Goal: Information Seeking & Learning: Learn about a topic

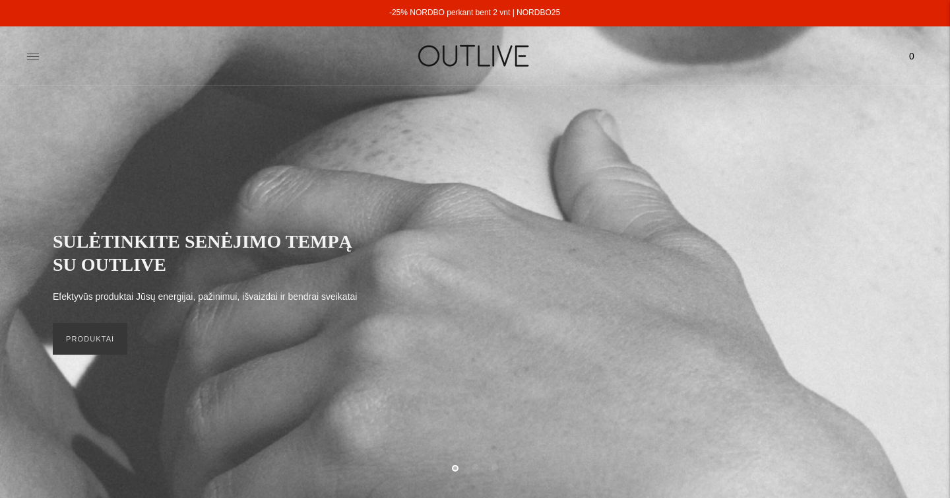
click at [29, 57] on icon at bounding box center [32, 56] width 13 height 13
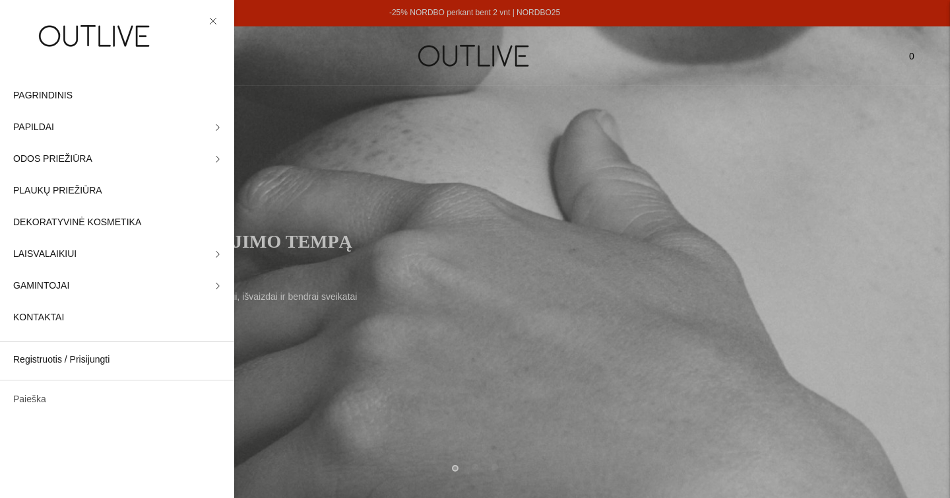
click at [38, 399] on link "Paieška" at bounding box center [117, 399] width 234 height 32
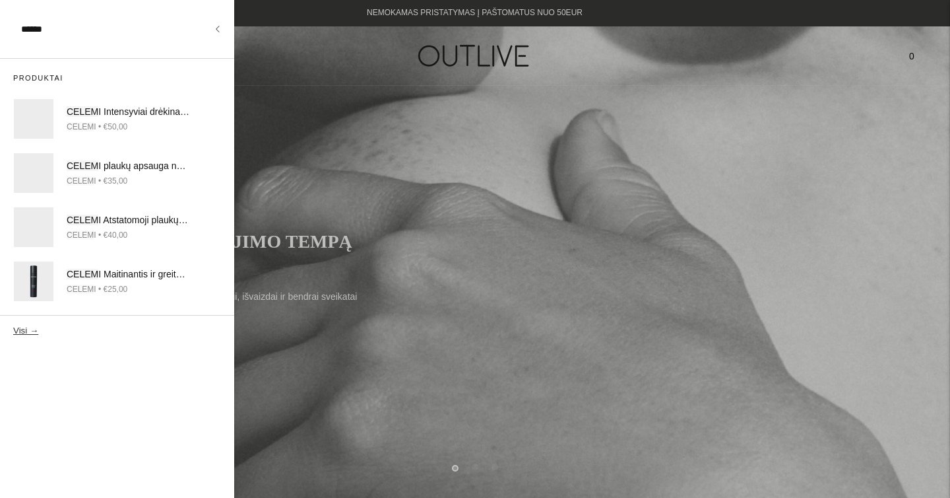
type input "******"
click at [13, 325] on button "Visi →" at bounding box center [25, 330] width 25 height 10
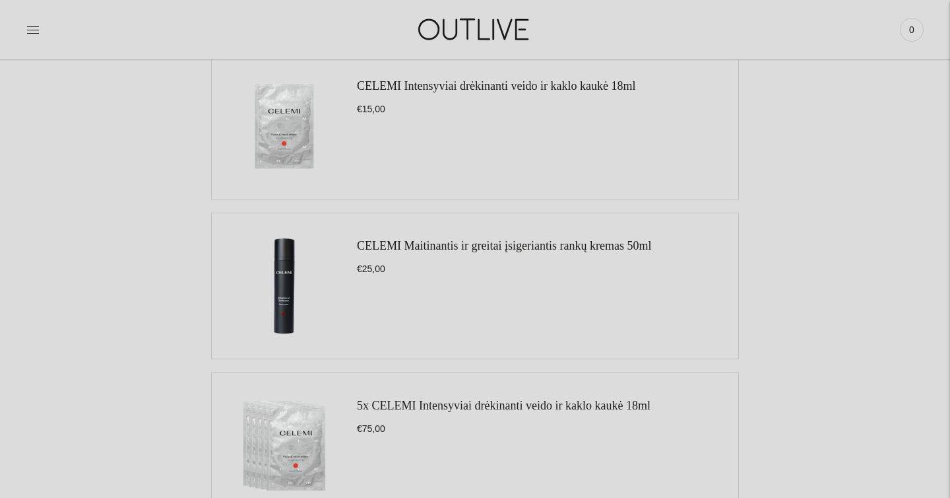
scroll to position [676, 0]
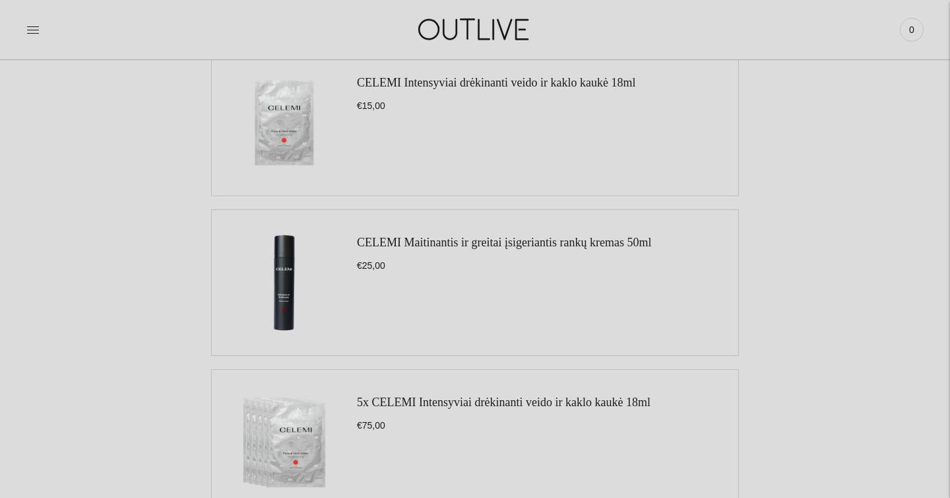
click at [291, 142] on img at bounding box center [284, 122] width 119 height 119
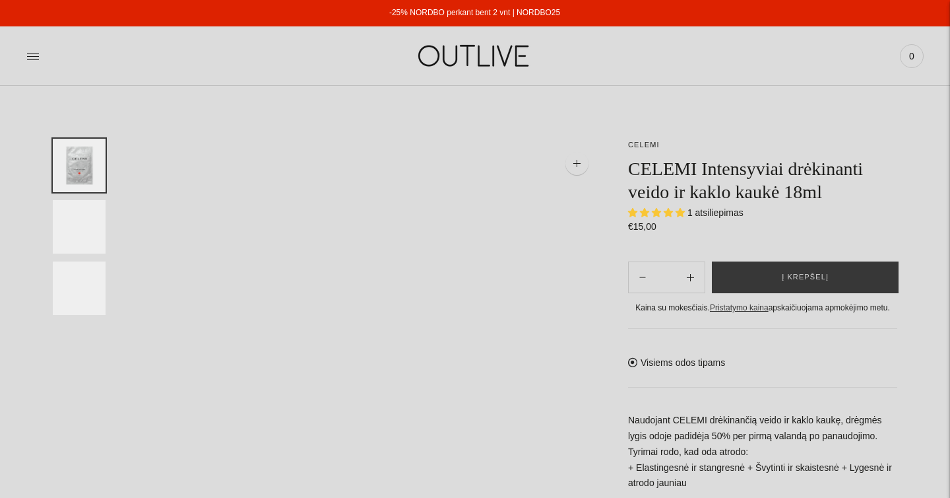
select select "**********"
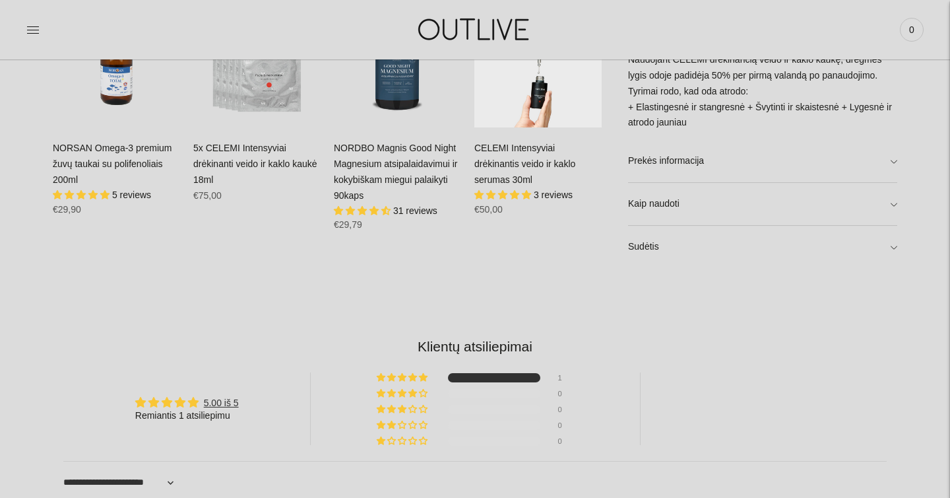
scroll to position [918, 0]
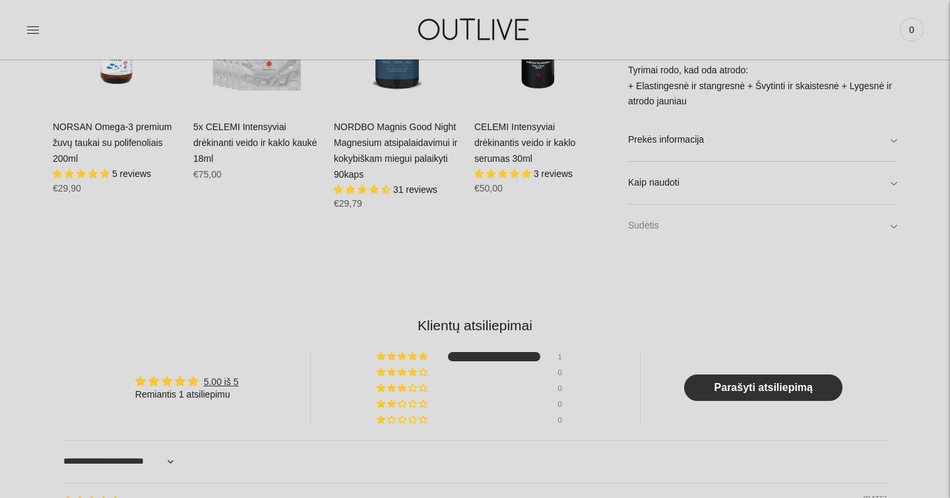
click at [646, 220] on link "Sudėtis" at bounding box center [762, 226] width 269 height 42
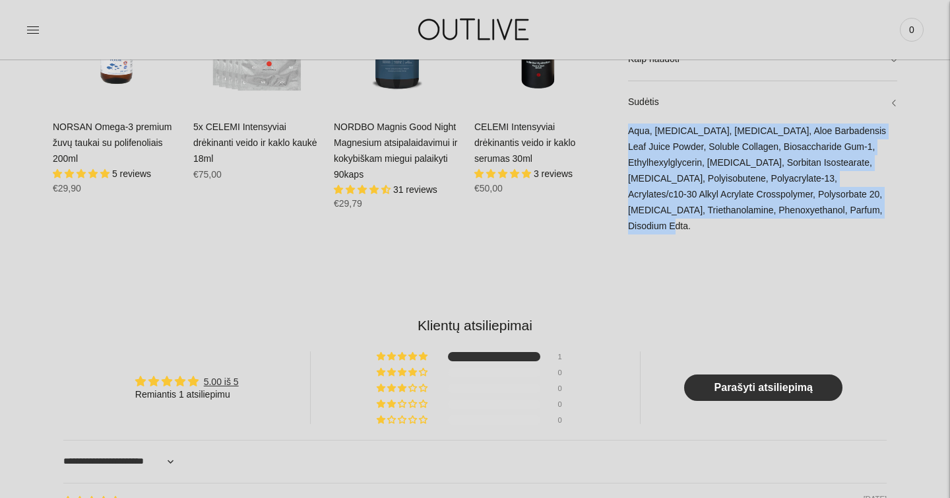
drag, startPoint x: 629, startPoint y: 145, endPoint x: 853, endPoint y: 238, distance: 243.2
click at [853, 238] on div "Aqua, Glycerin, Sodium Hyaluronate, Aloe Barbadensis Leaf Juice Powder, Soluble…" at bounding box center [762, 185] width 269 height 124
copy div "Aqua, Glycerin, Sodium Hyaluronate, Aloe Barbadensis Leaf Juice Powder, Soluble…"
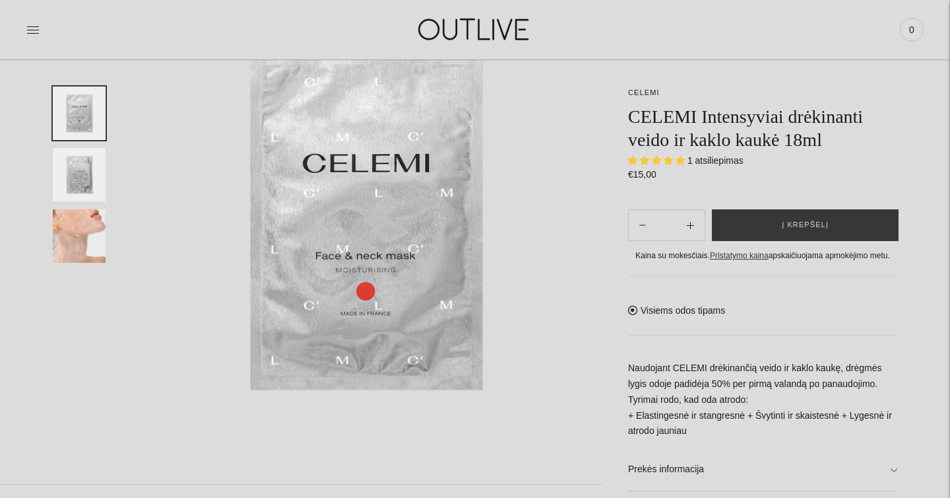
scroll to position [147, 0]
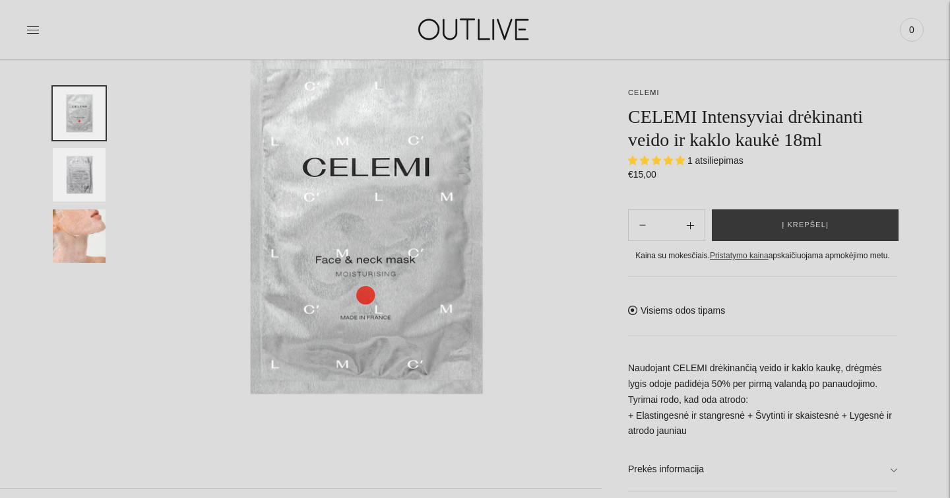
click at [100, 224] on img "Translation missing: en.general.accessibility.image_thumbail" at bounding box center [79, 235] width 53 height 53
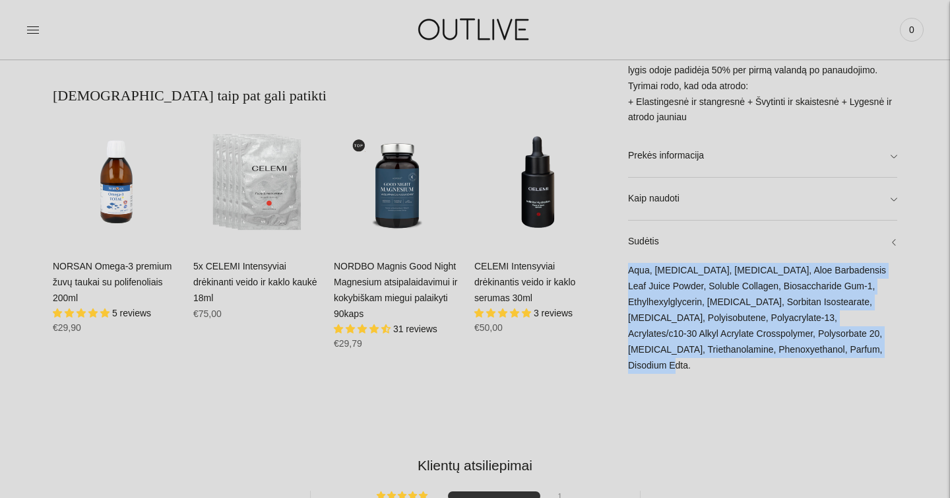
scroll to position [1020, 0]
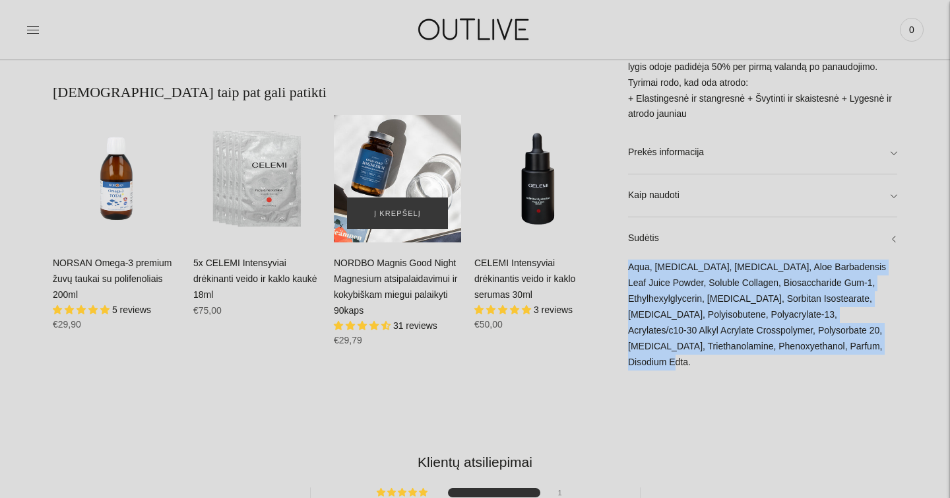
click at [402, 182] on div "NORDBO Magnis Good Night Magnesium atsipalaidavimui ir kokybiškam miegui palaik…" at bounding box center [397, 178] width 127 height 127
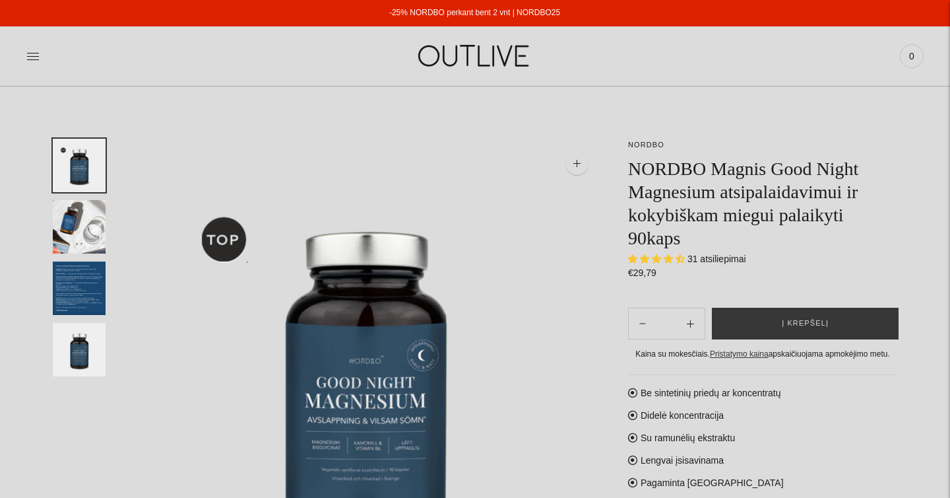
select select "**********"
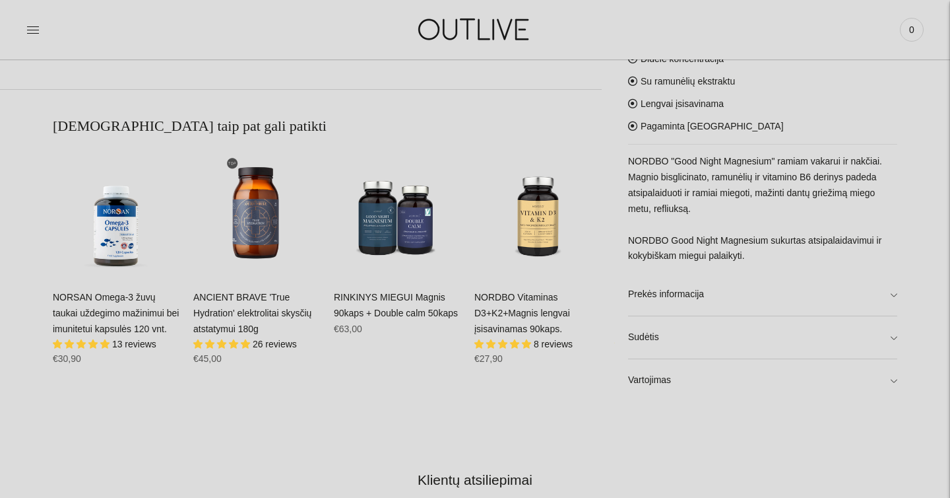
scroll to position [750, 0]
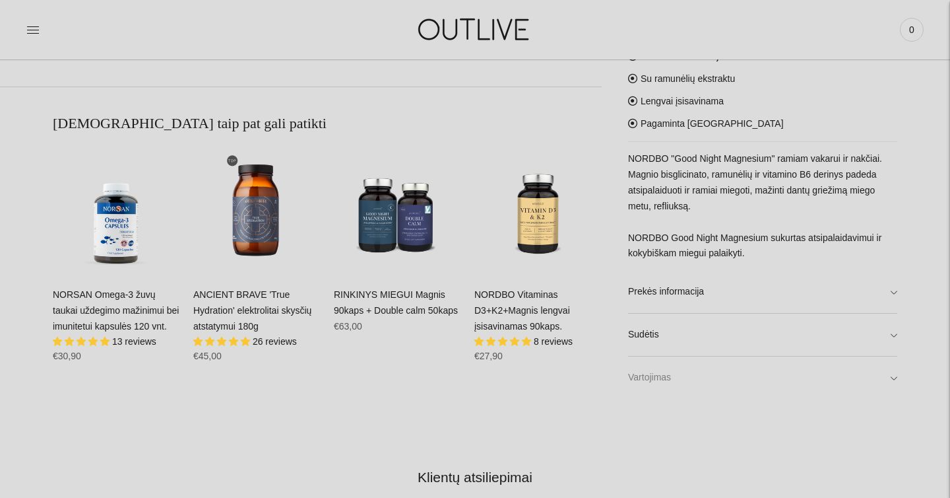
click at [644, 369] on link "Vartojimas" at bounding box center [762, 378] width 269 height 42
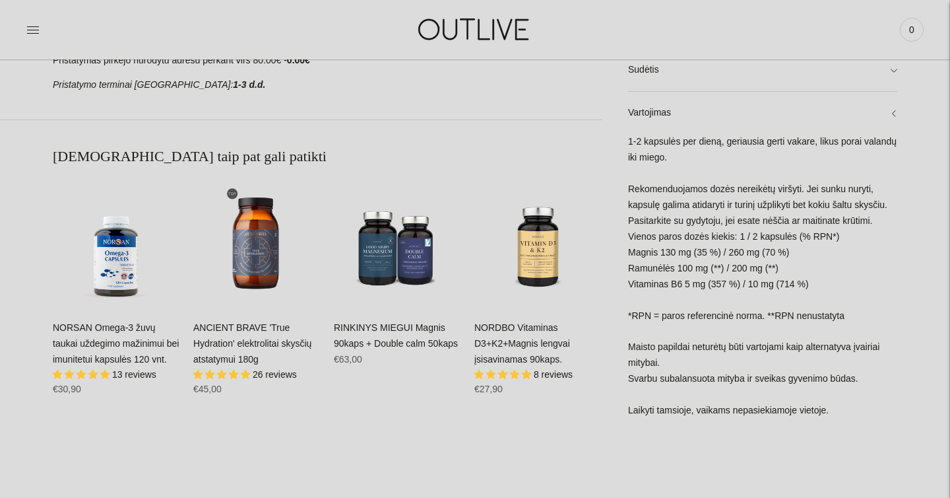
scroll to position [665, 0]
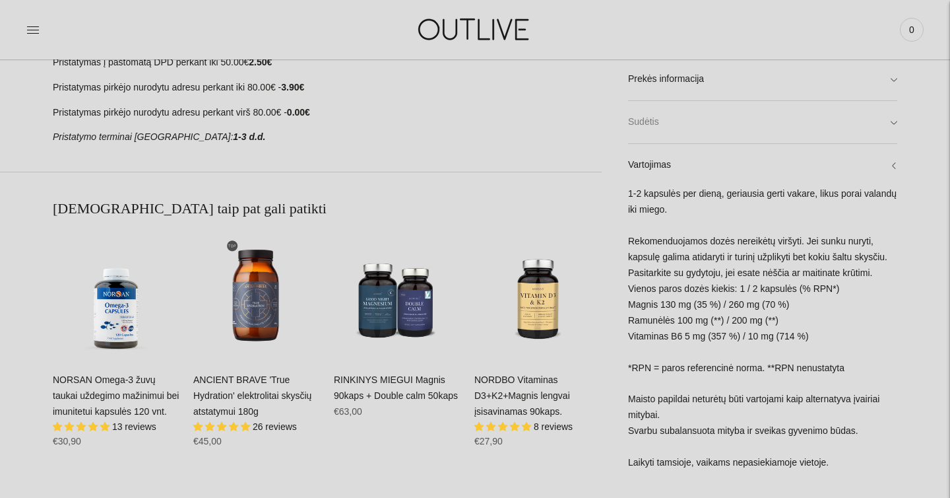
click at [729, 124] on link "Sudėtis" at bounding box center [762, 123] width 269 height 42
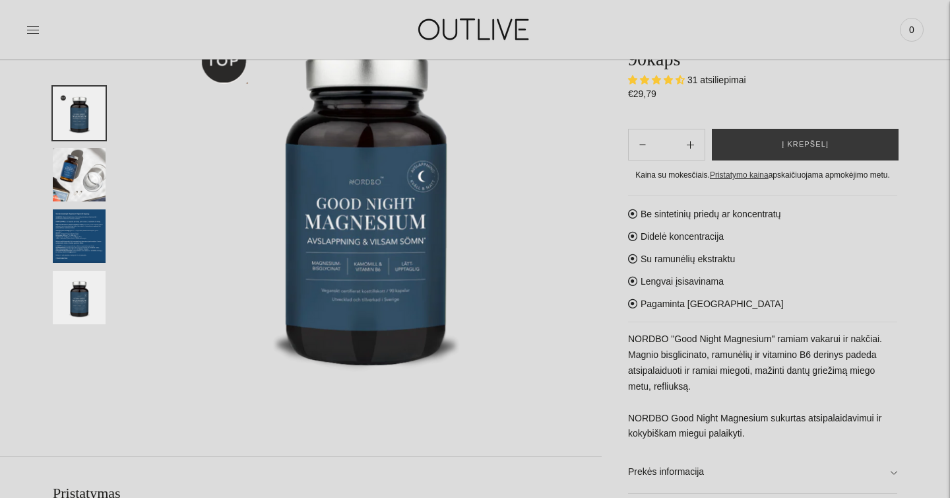
scroll to position [181, 0]
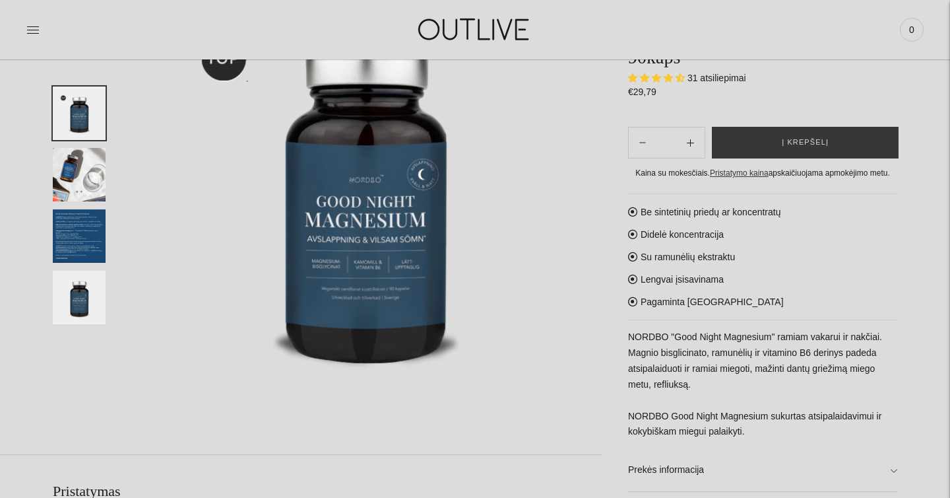
click at [102, 241] on img "Translation missing: en.general.accessibility.image_thumbail" at bounding box center [79, 235] width 53 height 53
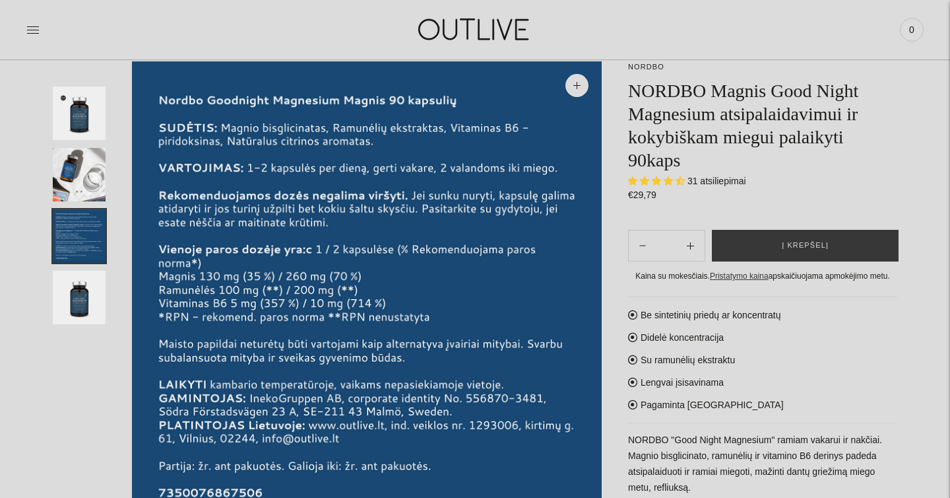
scroll to position [72, 0]
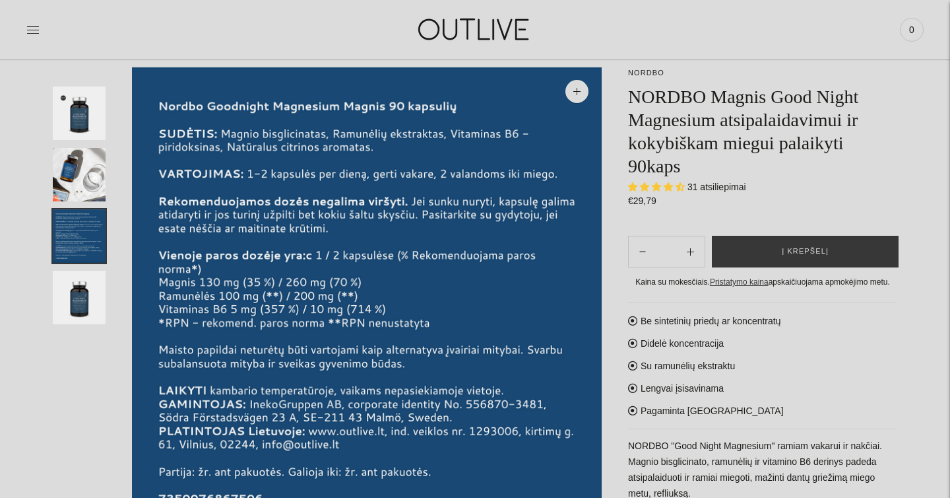
click at [75, 172] on img "Translation missing: en.general.accessibility.image_thumbail" at bounding box center [79, 174] width 53 height 53
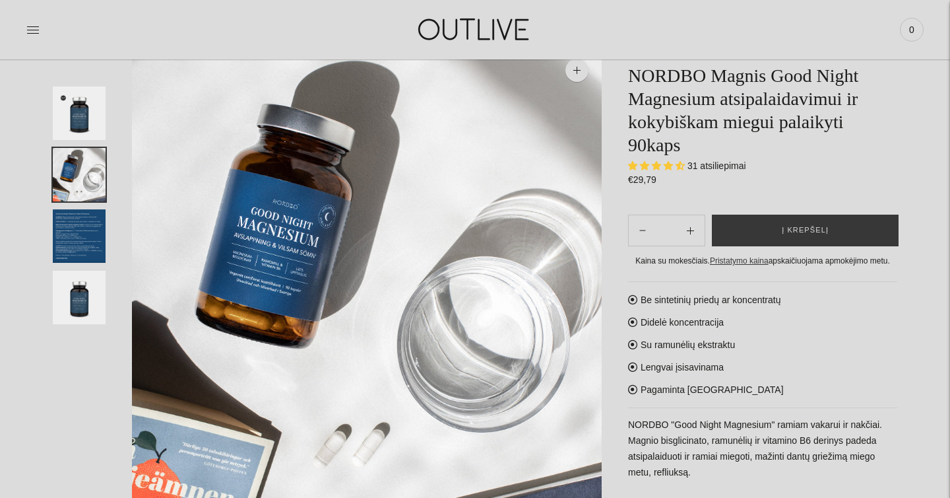
scroll to position [92, 0]
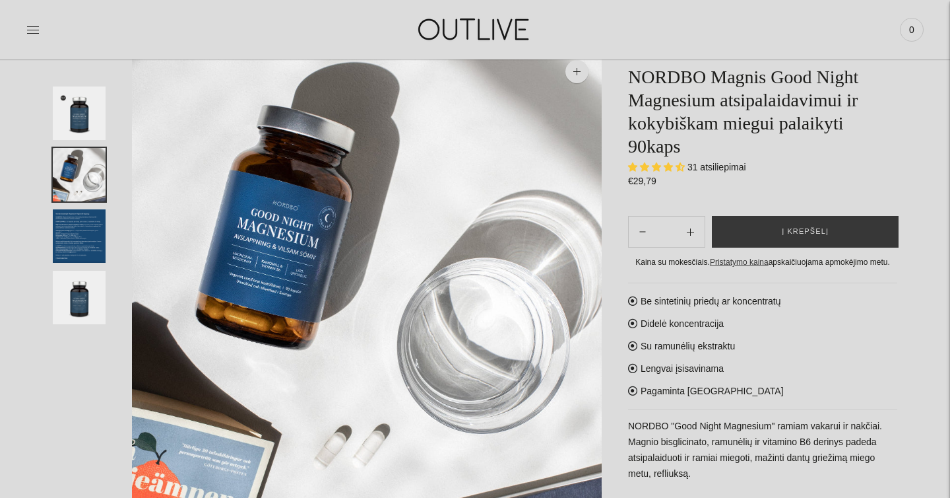
click at [537, 30] on img at bounding box center [475, 30] width 165 height 46
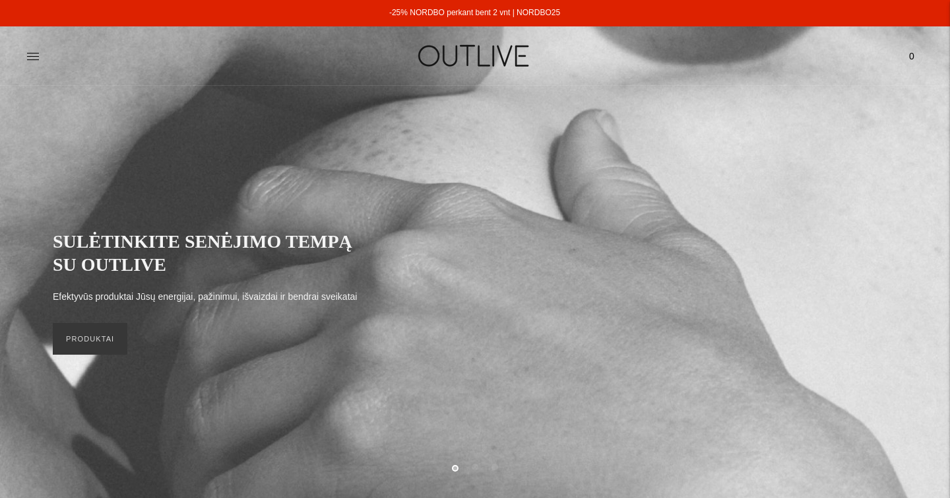
click at [29, 72] on div at bounding box center [175, 56] width 299 height 46
click at [31, 58] on icon at bounding box center [32, 56] width 13 height 13
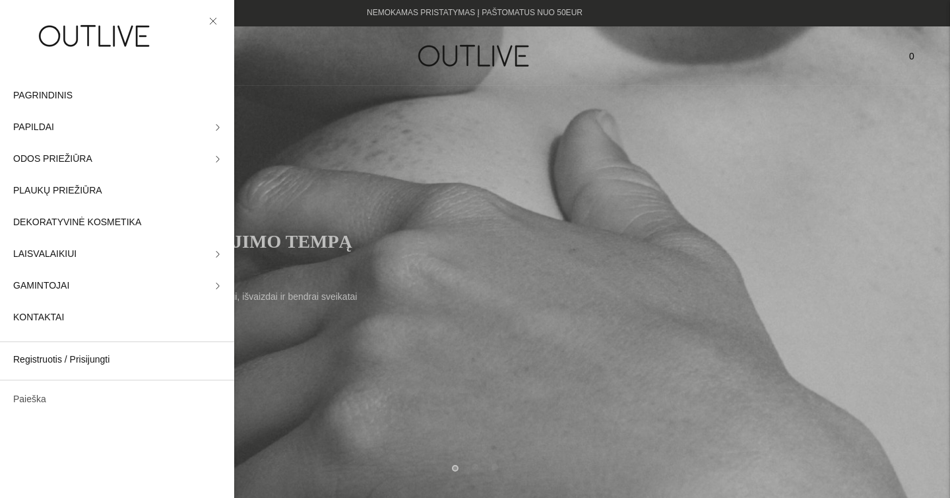
click at [50, 395] on link "Paieška" at bounding box center [117, 399] width 234 height 32
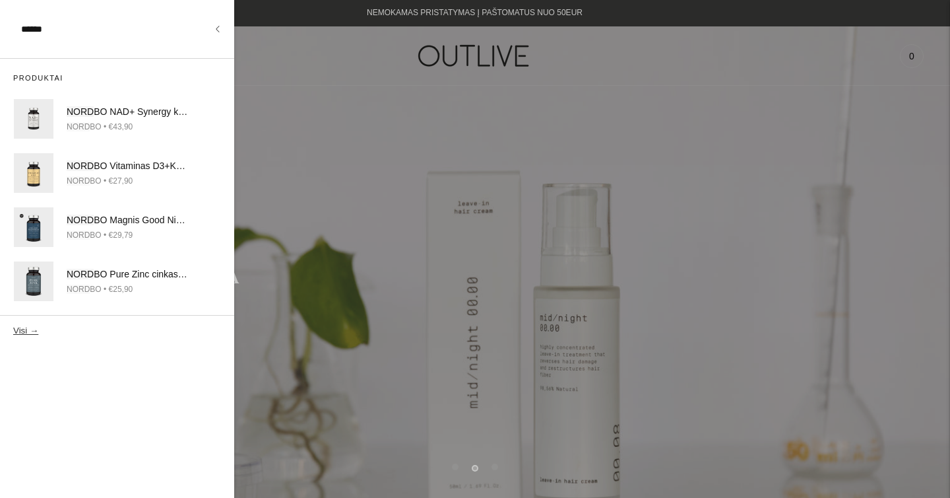
type input "******"
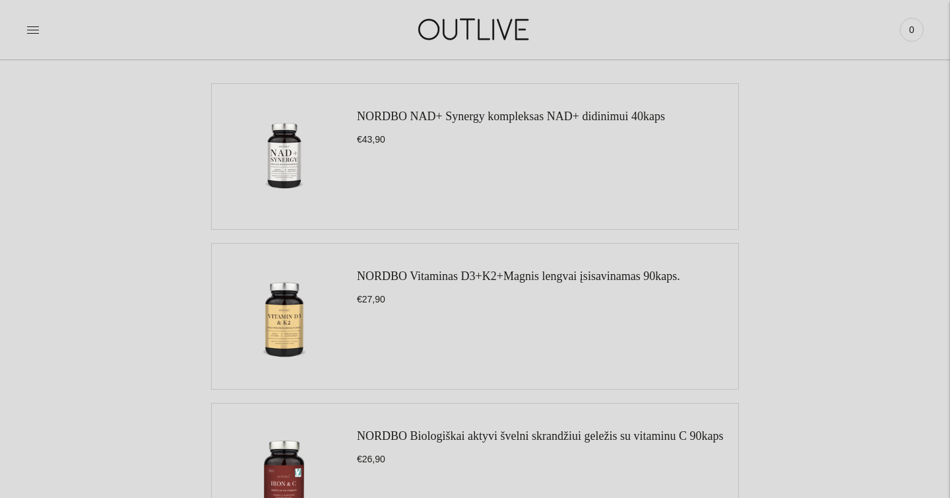
scroll to position [164, 0]
click at [269, 166] on img at bounding box center [284, 155] width 119 height 119
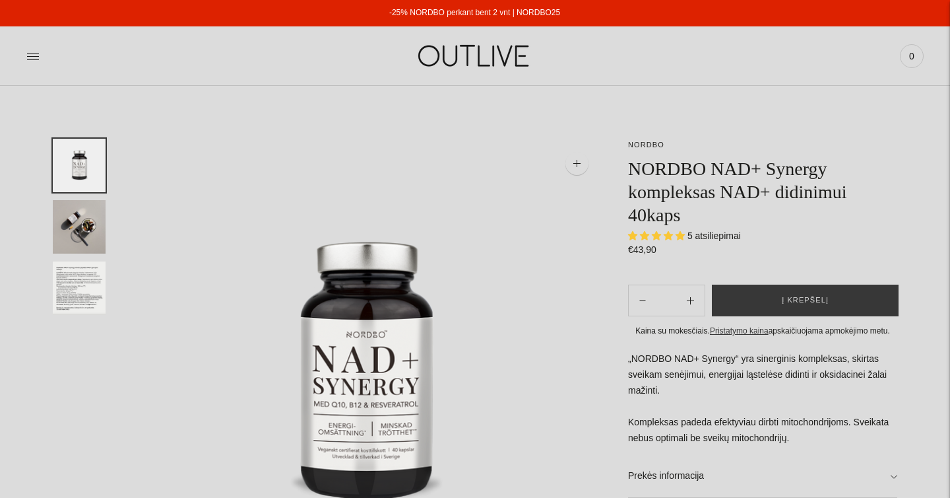
select select "**********"
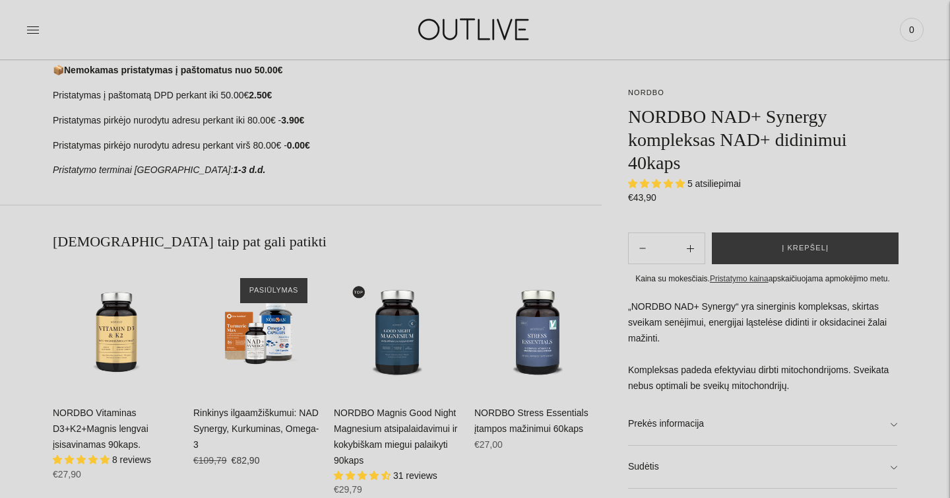
scroll to position [639, 0]
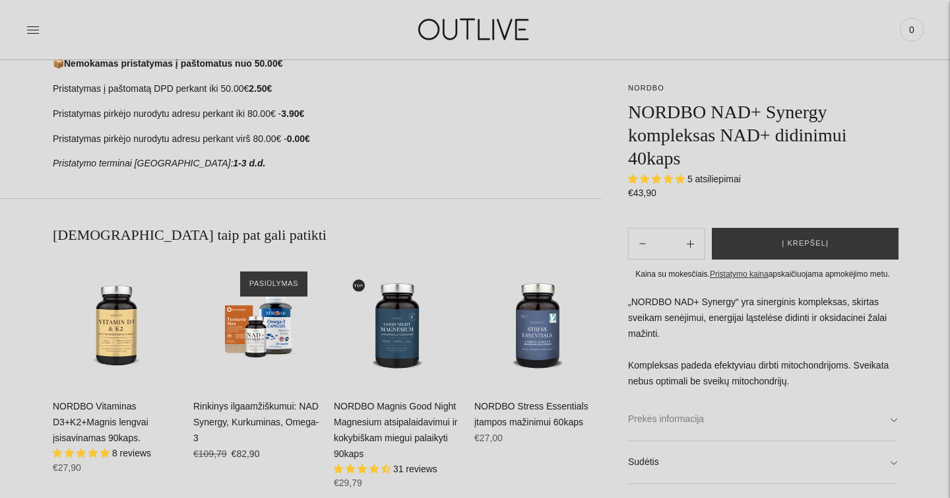
click at [690, 420] on link "Prekės informacija" at bounding box center [762, 420] width 269 height 42
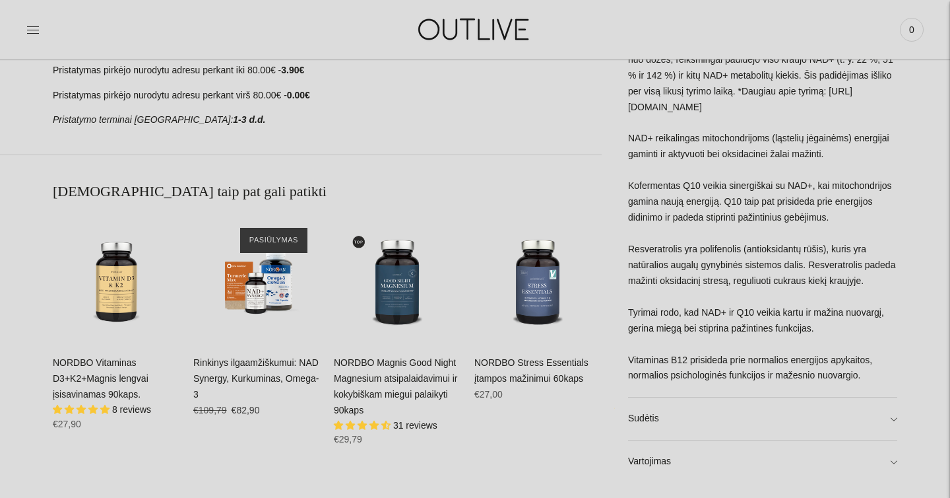
scroll to position [686, 0]
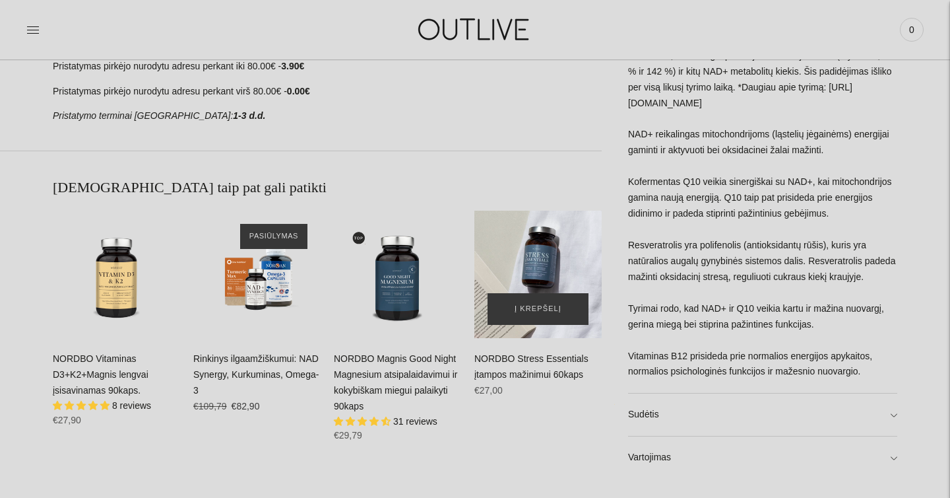
click at [553, 284] on div "NORDBO Stress Essentials įtampos mažinimui 60kaps\a" at bounding box center [538, 274] width 127 height 127
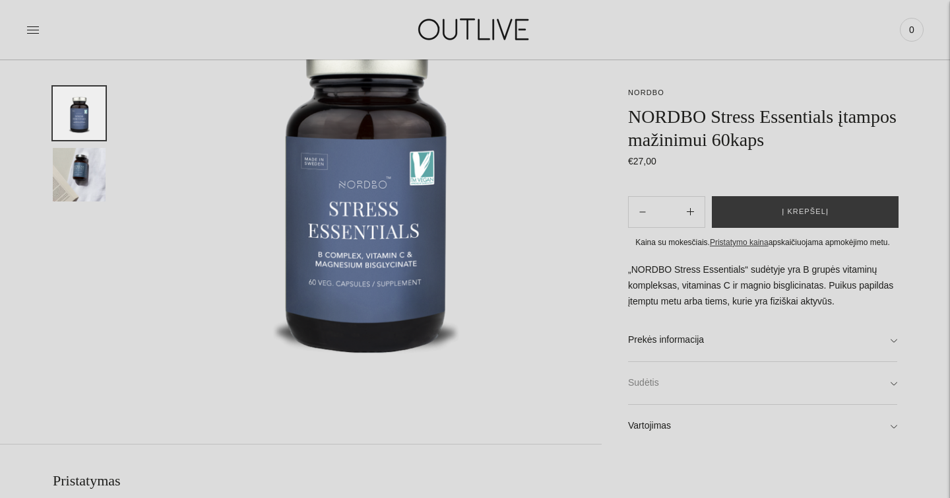
scroll to position [191, 0]
click at [659, 383] on link "Sudėtis" at bounding box center [762, 383] width 269 height 42
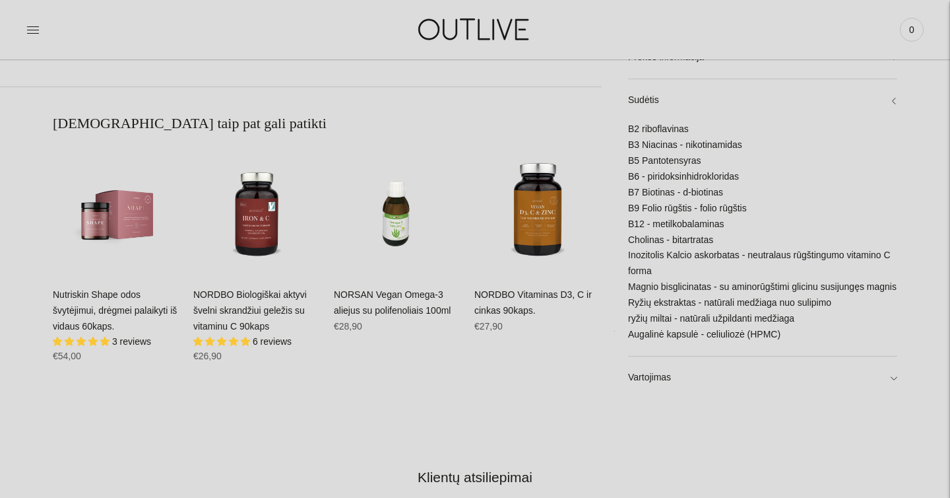
scroll to position [770, 0]
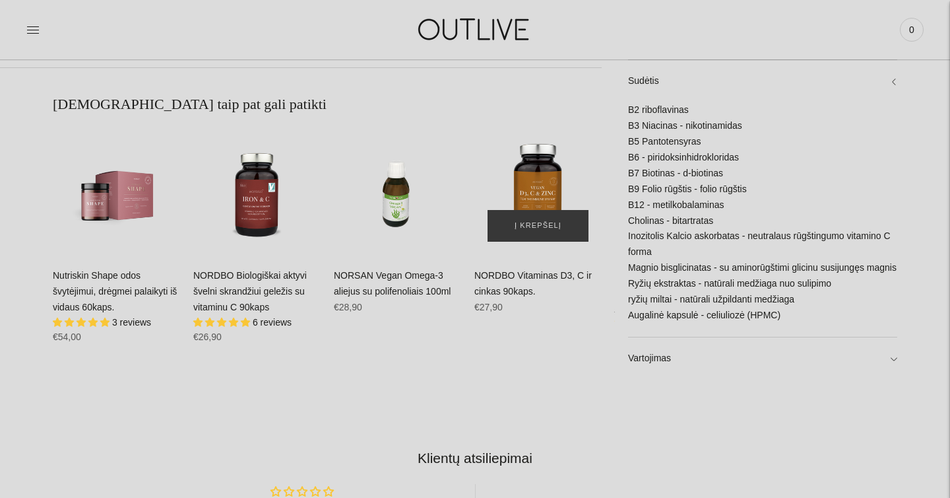
click at [525, 207] on img "NORDBO Vitaminas D3, C ir cinkas 90kaps.\a" at bounding box center [538, 190] width 127 height 127
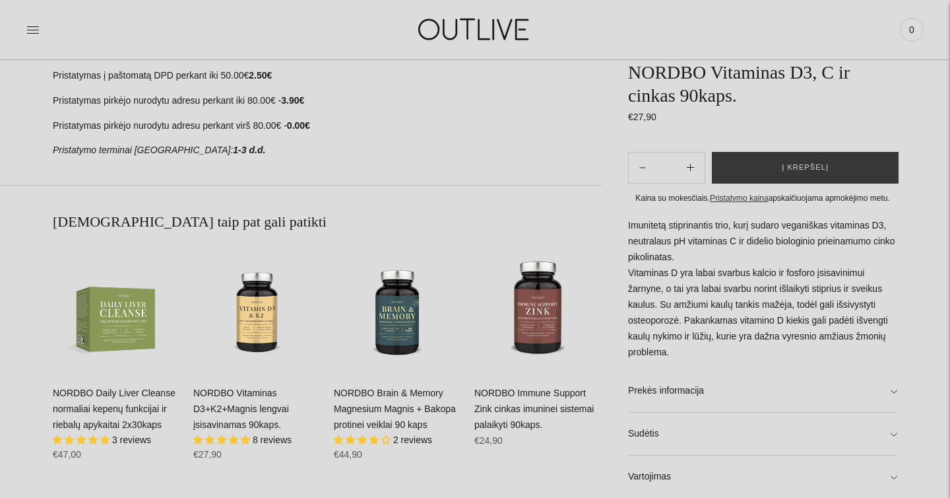
scroll to position [803, 0]
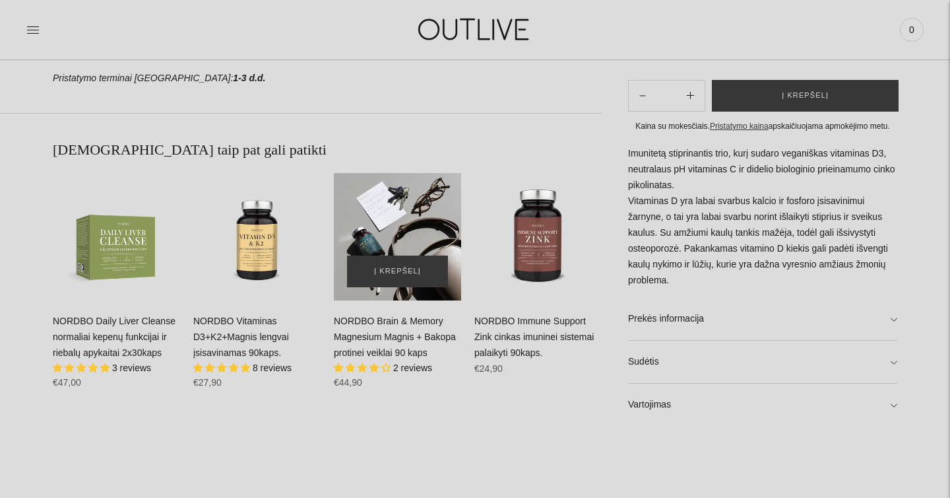
click at [423, 233] on div "NORDBO Brain & Memory Magnesium Magnis + Bakopa protinei veiklai 90 kaps\a" at bounding box center [397, 236] width 127 height 127
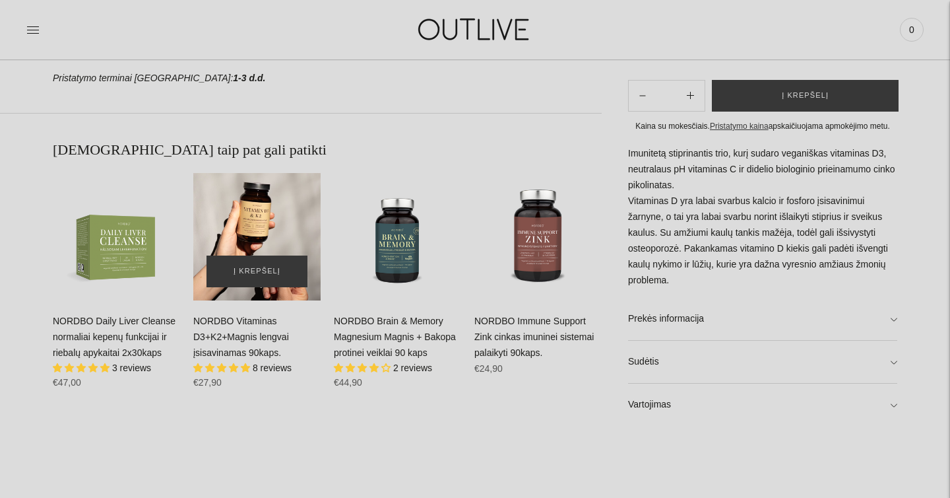
click at [266, 255] on div "NORDBO Vitaminas D3+K2+Magnis lengvai įsisavinamas 90kaps.\a" at bounding box center [256, 236] width 127 height 127
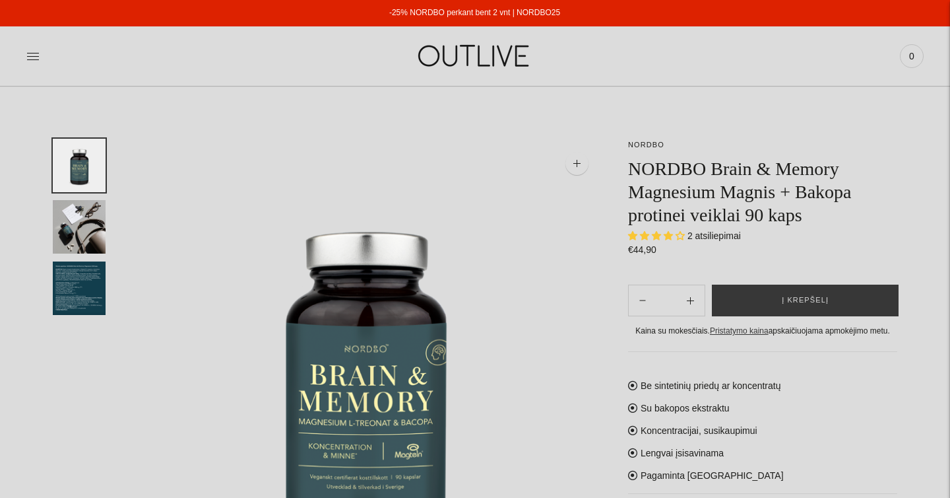
select select "**********"
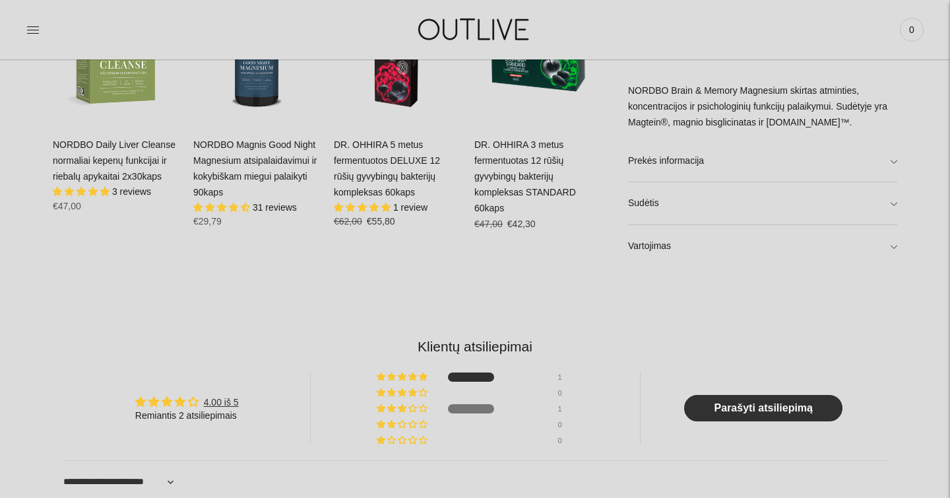
scroll to position [901, 0]
click at [676, 213] on link "Sudėtis" at bounding box center [762, 203] width 269 height 42
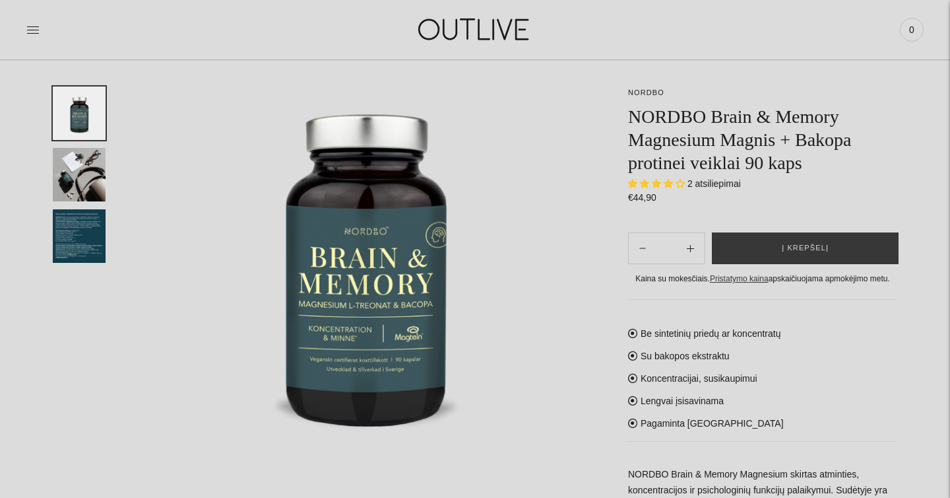
scroll to position [117, 0]
click at [85, 230] on img "Translation missing: en.general.accessibility.image_thumbail" at bounding box center [79, 235] width 53 height 53
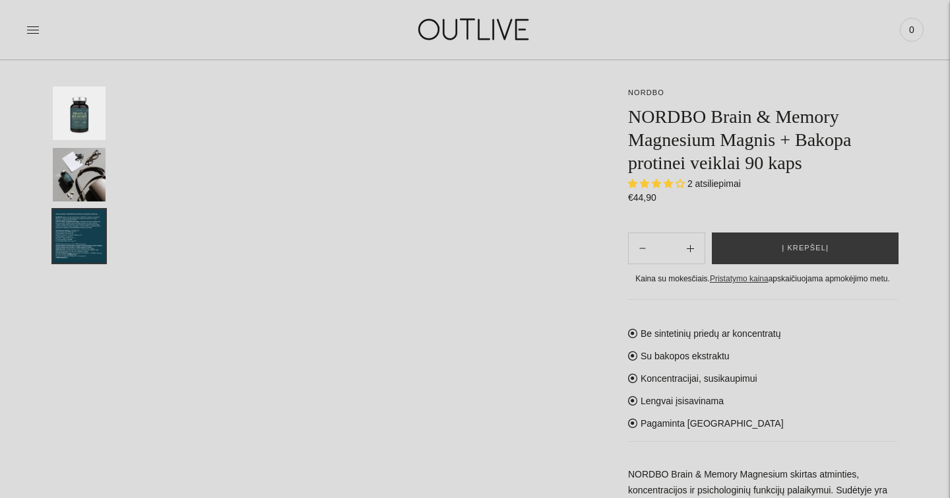
click at [79, 183] on img "Translation missing: en.general.accessibility.image_thumbail" at bounding box center [79, 174] width 53 height 53
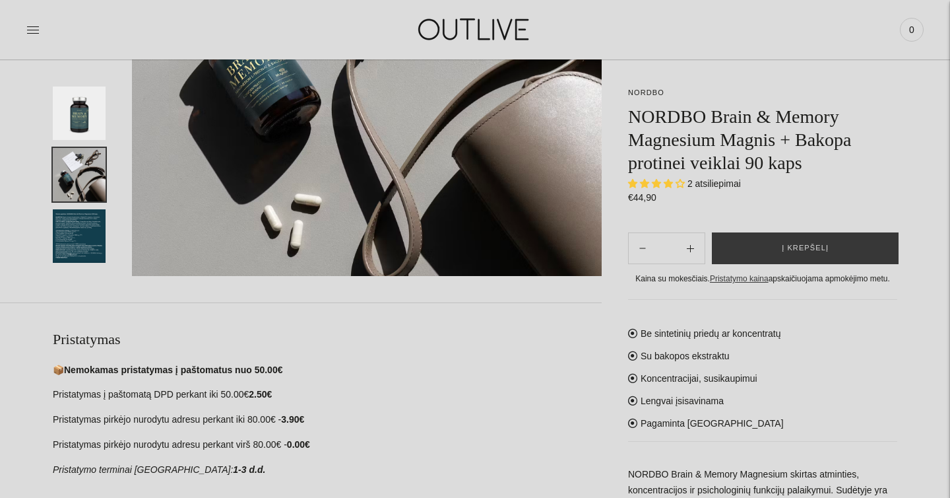
scroll to position [336, 0]
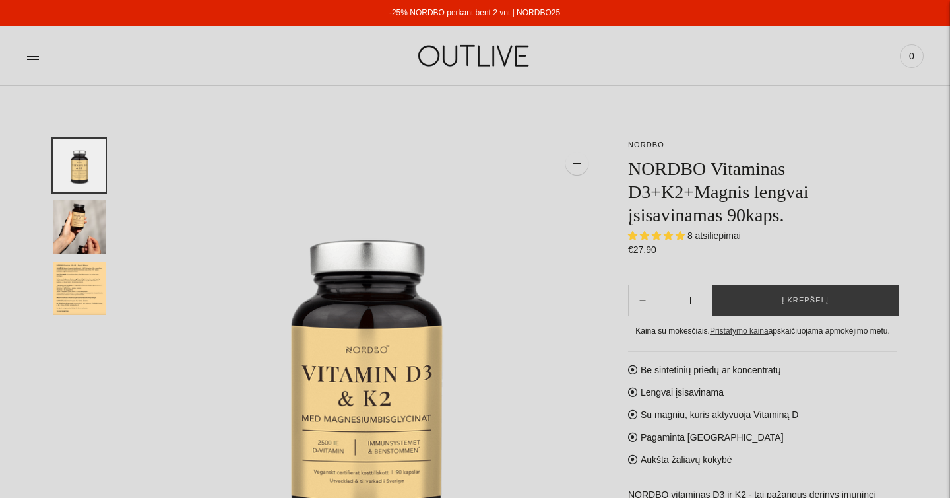
select select "**********"
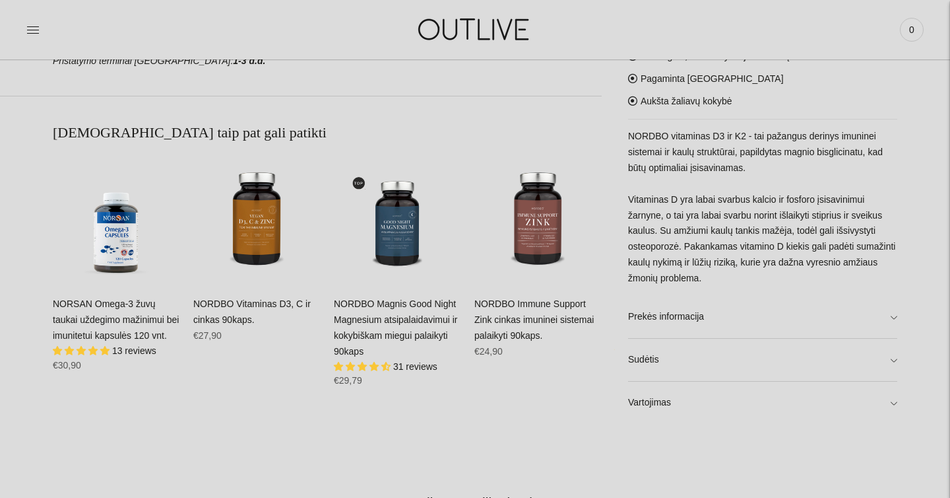
scroll to position [758, 0]
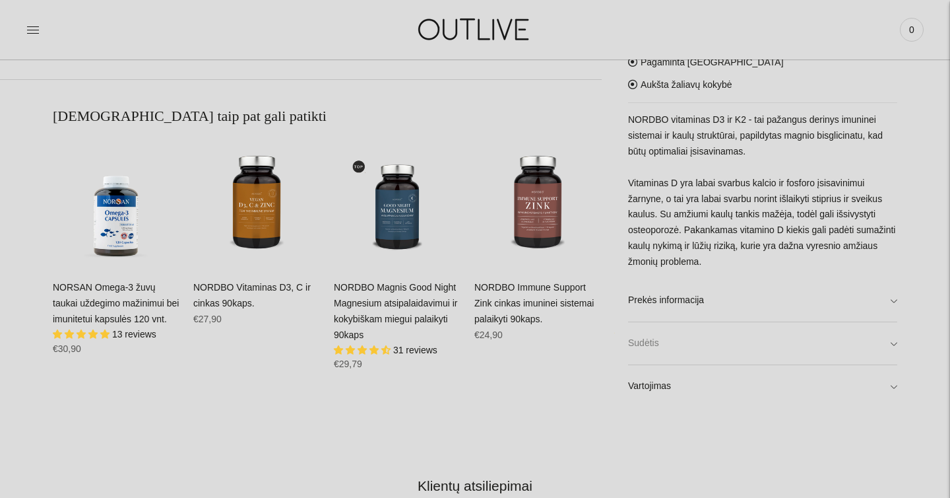
click at [657, 341] on link "Sudėtis" at bounding box center [762, 343] width 269 height 42
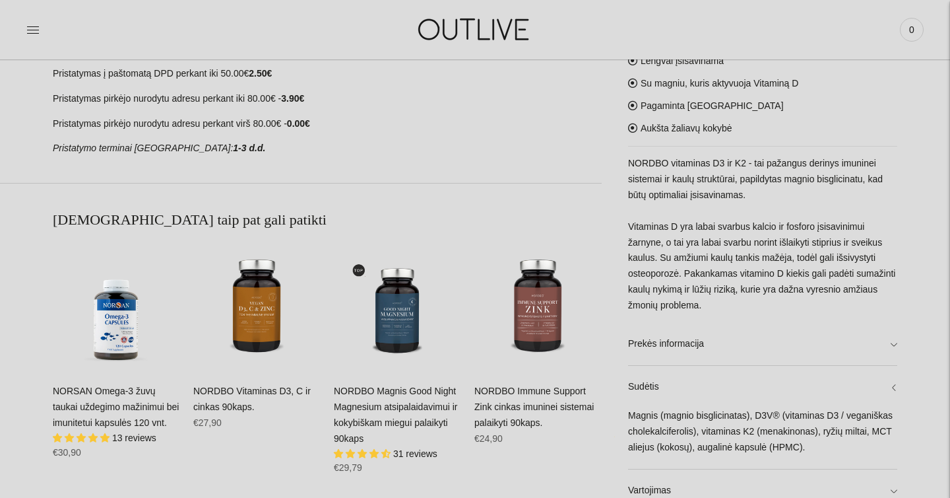
scroll to position [717, 0]
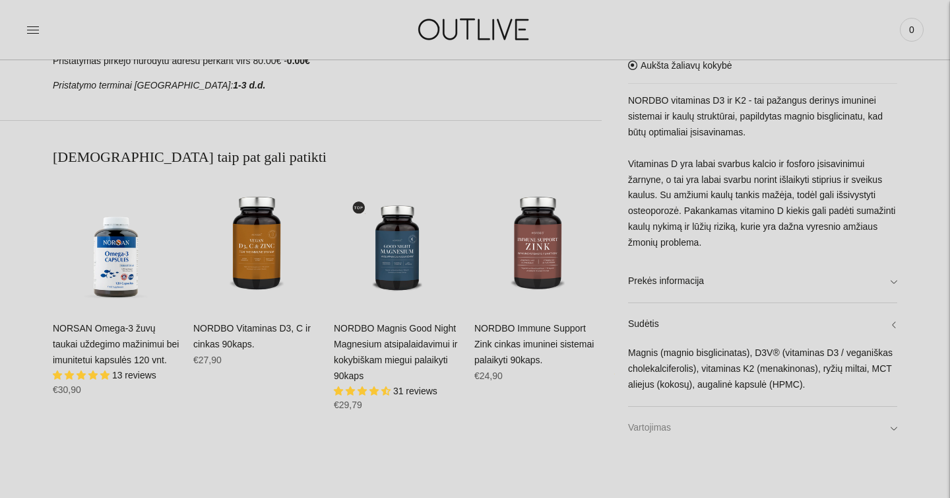
click at [669, 427] on link "Vartojimas" at bounding box center [762, 427] width 269 height 42
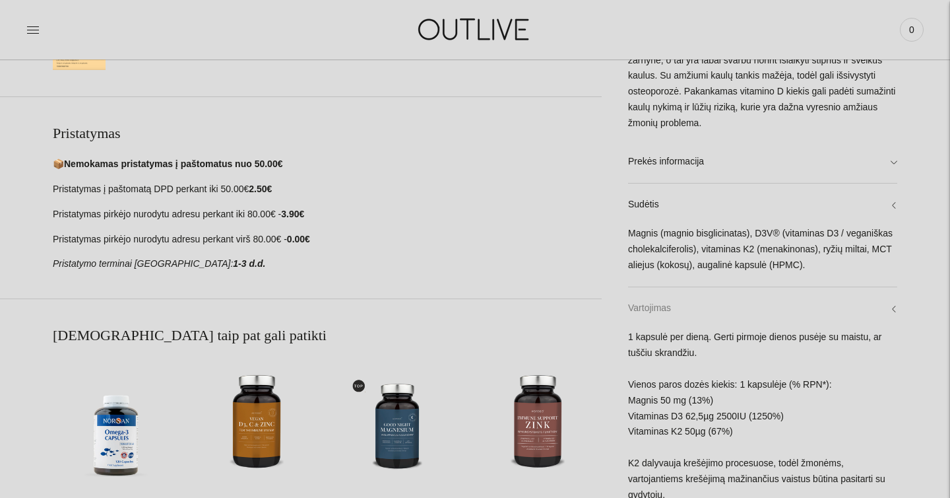
scroll to position [0, 0]
